Goal: Transaction & Acquisition: Book appointment/travel/reservation

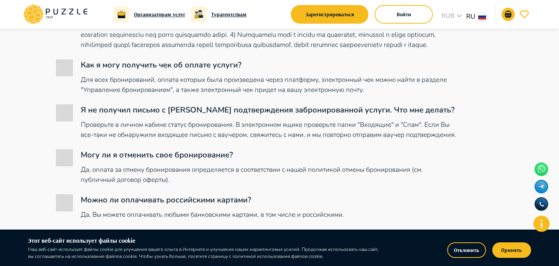
scroll to position [464, 0]
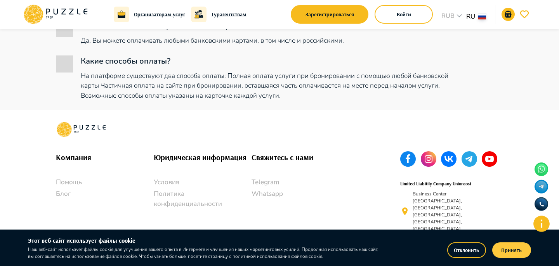
click at [509, 244] on button "Принять" at bounding box center [511, 251] width 39 height 16
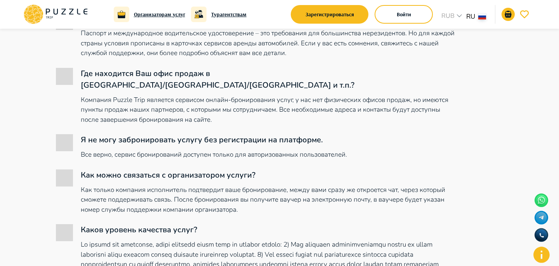
scroll to position [0, 0]
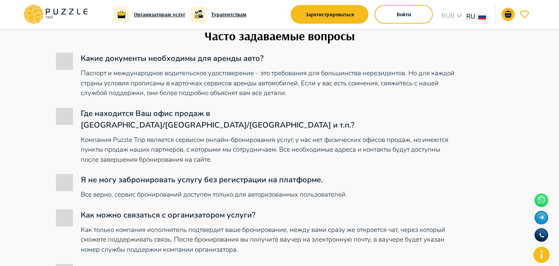
click at [446, 135] on p "Компания Puzzle Trip является сервисом онлайн-бронирования услуг, у нас нет физ…" at bounding box center [270, 150] width 378 height 30
click at [80, 9] on icon at bounding box center [56, 14] width 66 height 20
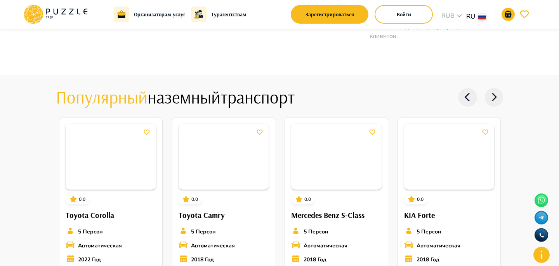
scroll to position [1359, 0]
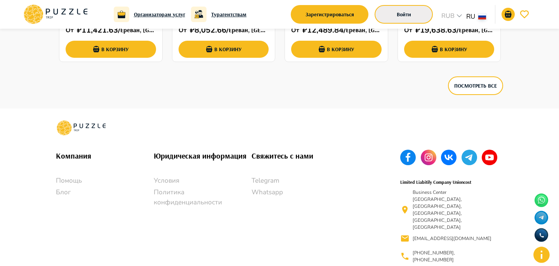
click at [409, 12] on button "Войти" at bounding box center [404, 14] width 58 height 19
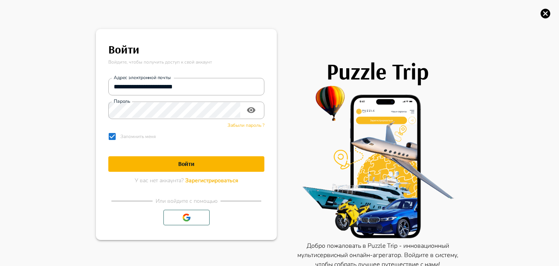
click at [547, 11] on icon "button" at bounding box center [546, 14] width 12 height 12
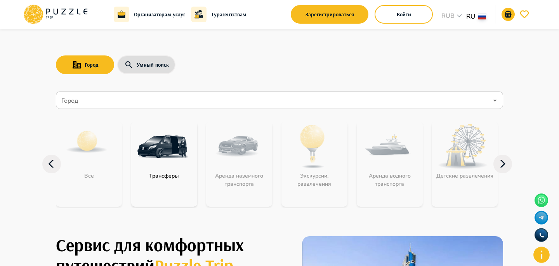
click at [100, 94] on input "Город" at bounding box center [274, 100] width 428 height 15
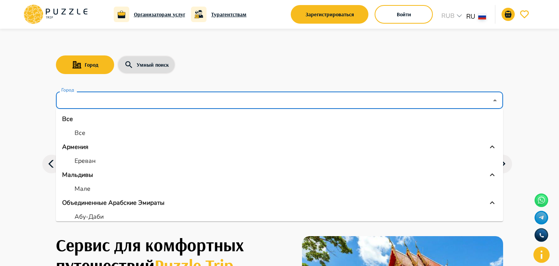
click at [334, 75] on div "Город Умный поиск" at bounding box center [279, 65] width 447 height 23
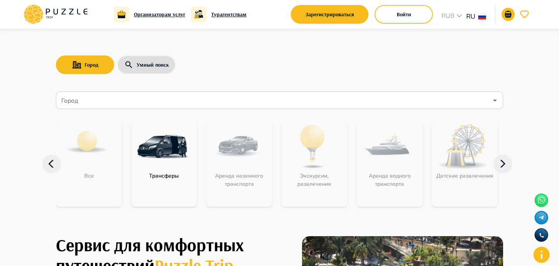
click at [512, 160] on div "Город Умный поиск Город Город Все Трансферы Аренда наземного транспорта Экскурс…" at bounding box center [280, 124] width 466 height 191
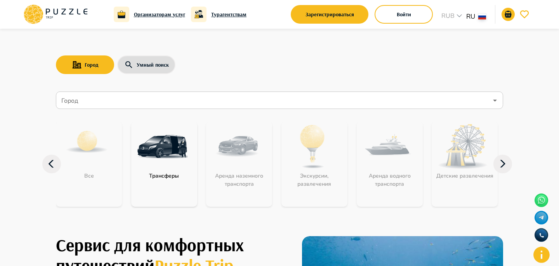
click at [510, 163] on icon at bounding box center [503, 164] width 19 height 19
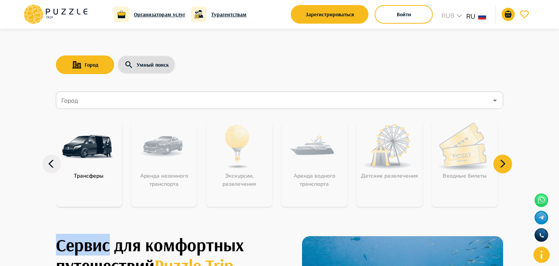
click at [510, 163] on icon at bounding box center [503, 164] width 19 height 19
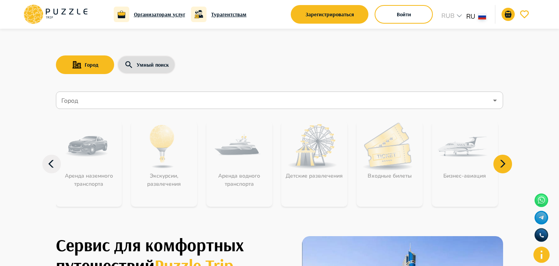
click at [510, 163] on icon at bounding box center [503, 164] width 19 height 19
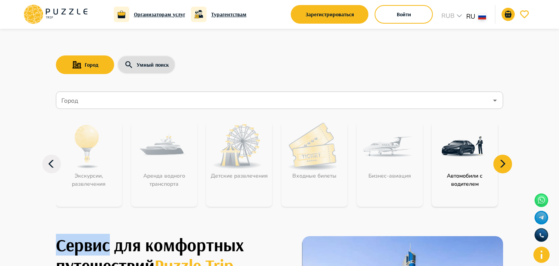
click at [510, 163] on icon at bounding box center [503, 164] width 19 height 19
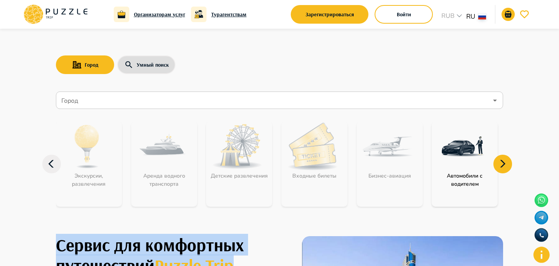
click at [510, 163] on icon at bounding box center [503, 164] width 19 height 19
click at [461, 169] on img at bounding box center [463, 147] width 50 height 50
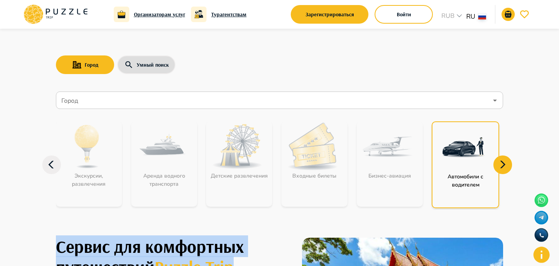
click at [461, 169] on img at bounding box center [463, 147] width 50 height 50
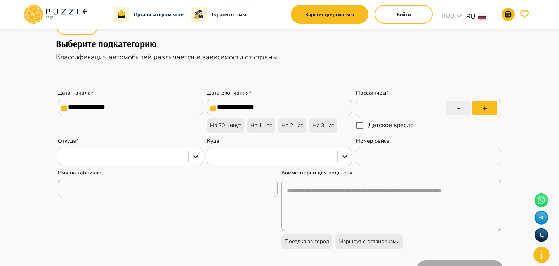
scroll to position [50, 0]
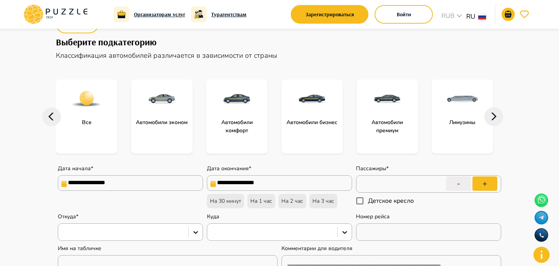
click at [125, 157] on div "**********" at bounding box center [279, 240] width 447 height 171
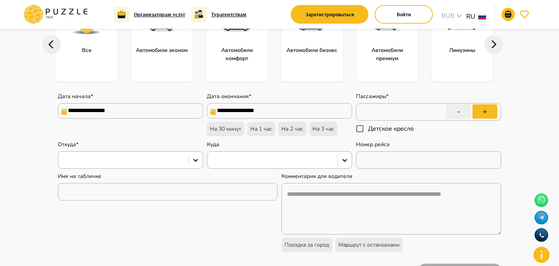
type textarea "*"
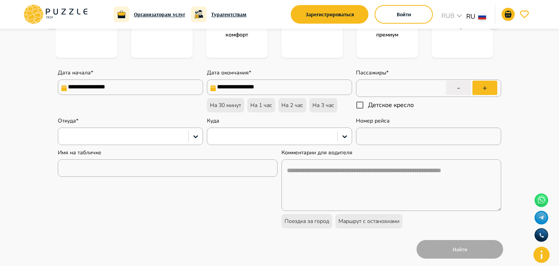
scroll to position [168, 0]
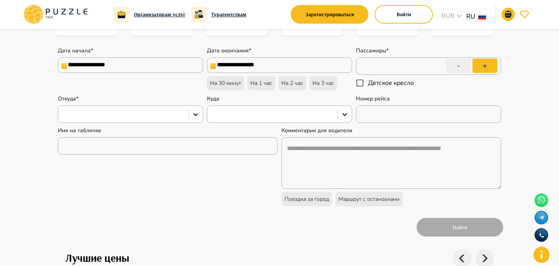
drag, startPoint x: 137, startPoint y: 117, endPoint x: 139, endPoint y: 110, distance: 7.3
click at [137, 117] on div at bounding box center [123, 114] width 122 height 10
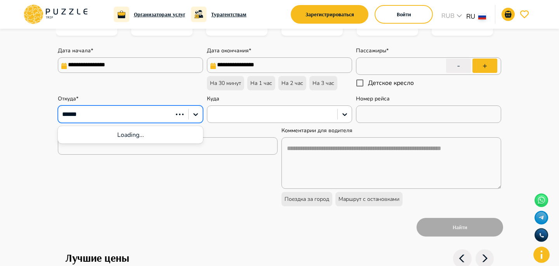
type input "*******"
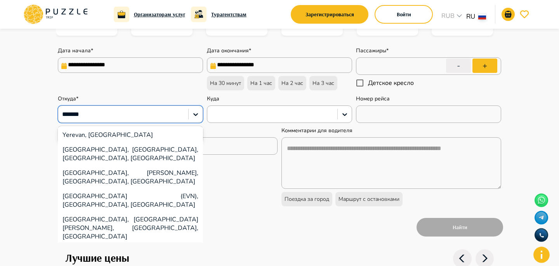
click at [130, 141] on div "Yerevan, [GEOGRAPHIC_DATA]" at bounding box center [130, 135] width 145 height 15
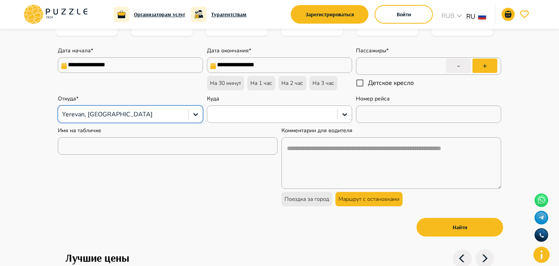
type textarea "*"
click at [381, 206] on div "Маршрут с остановками" at bounding box center [368, 199] width 67 height 14
type textarea "**********"
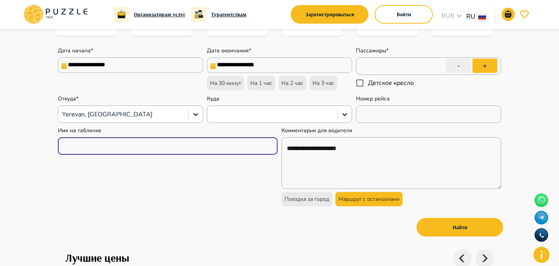
click at [210, 144] on input "text" at bounding box center [168, 147] width 220 height 16
type textarea "*"
click at [242, 192] on div "Имя на табличке ​" at bounding box center [168, 167] width 220 height 80
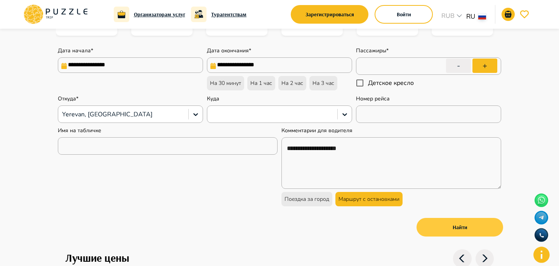
click at [478, 226] on button "Найти" at bounding box center [460, 227] width 87 height 19
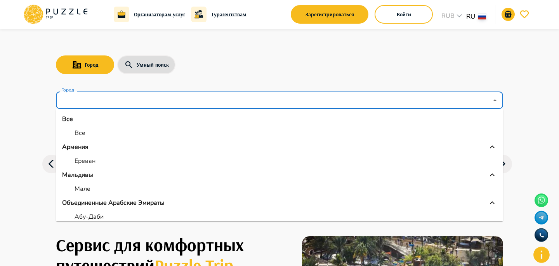
click at [97, 103] on input "Город" at bounding box center [274, 100] width 428 height 15
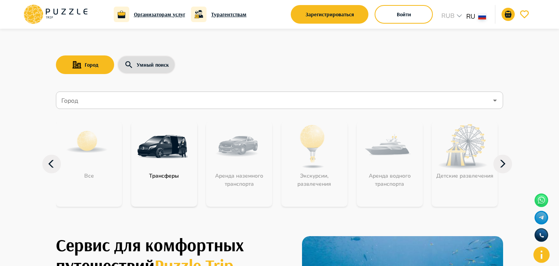
click at [507, 161] on icon at bounding box center [503, 164] width 19 height 19
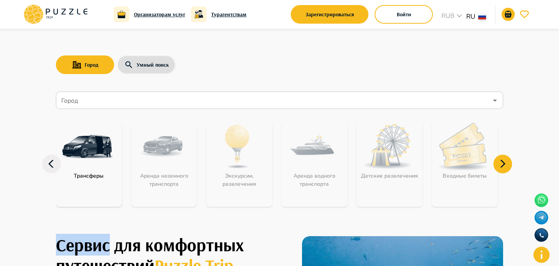
click at [507, 161] on icon at bounding box center [503, 164] width 19 height 19
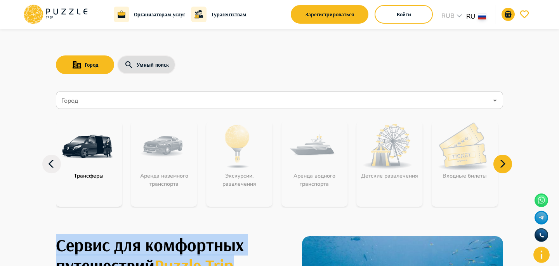
click at [507, 161] on icon at bounding box center [503, 164] width 19 height 19
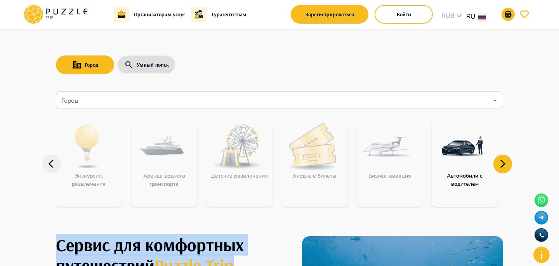
click at [507, 161] on icon at bounding box center [503, 164] width 19 height 19
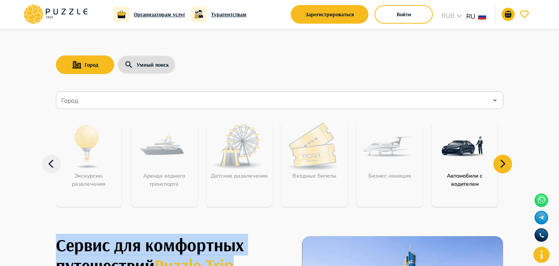
click at [465, 156] on img at bounding box center [463, 147] width 50 height 50
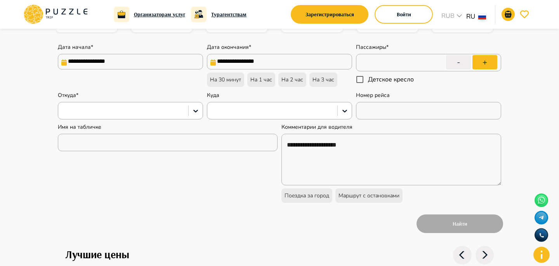
scroll to position [215, 0]
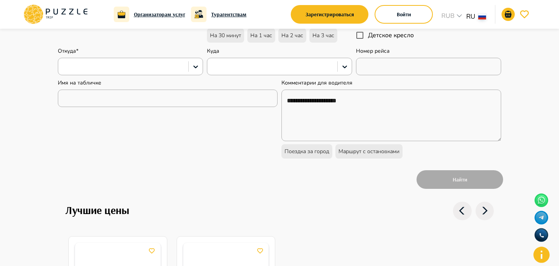
type textarea "*"
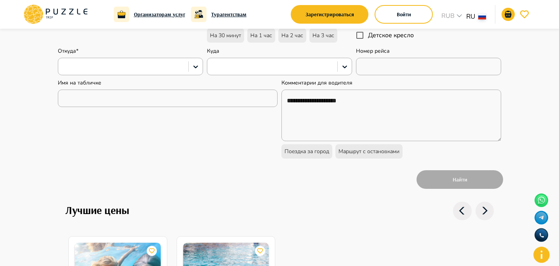
click at [75, 17] on icon at bounding box center [56, 14] width 66 height 20
